Goal: Navigation & Orientation: Find specific page/section

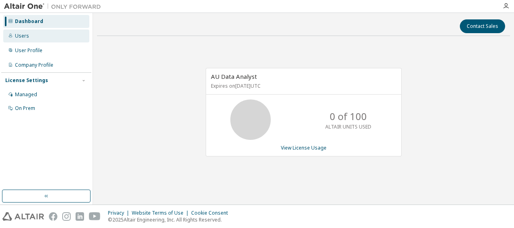
click at [45, 39] on div "Users" at bounding box center [46, 35] width 86 height 13
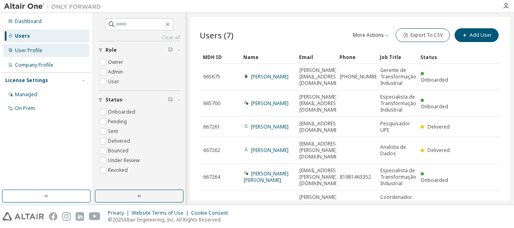
click at [41, 57] on div "User Profile" at bounding box center [46, 50] width 86 height 13
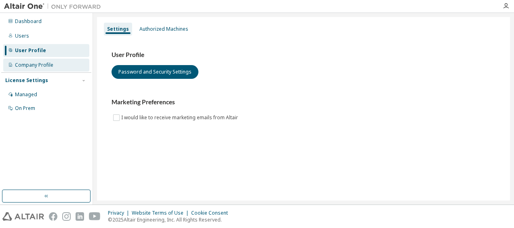
click at [47, 65] on div "Company Profile" at bounding box center [34, 65] width 38 height 6
